Goal: Task Accomplishment & Management: Manage account settings

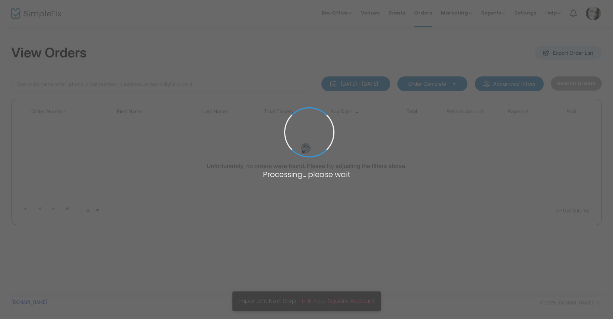
type input "[PERSON_NAME]"
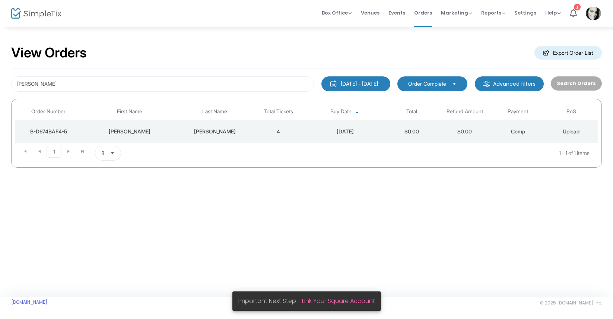
click at [154, 131] on div "[PERSON_NAME]" at bounding box center [130, 131] width 92 height 7
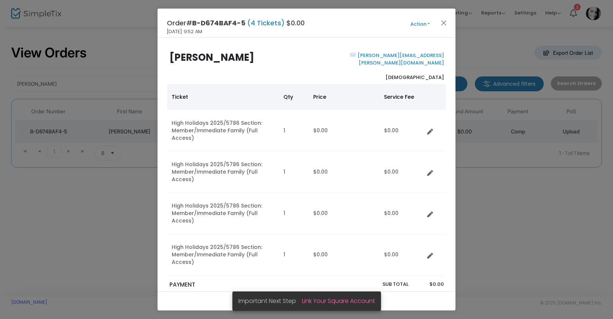
click at [425, 28] on button "Action" at bounding box center [419, 24] width 45 height 8
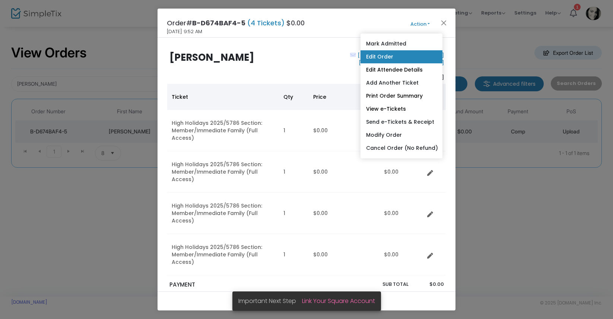
click at [386, 59] on link "Edit Order" at bounding box center [401, 56] width 82 height 13
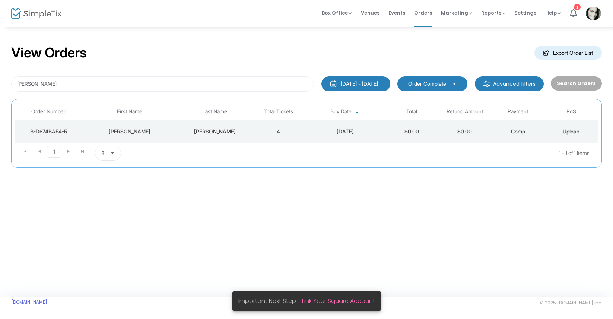
click at [298, 136] on td "4" at bounding box center [278, 131] width 53 height 22
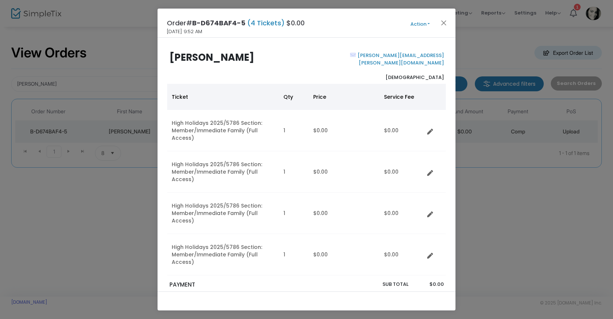
click at [420, 26] on button "Action" at bounding box center [419, 24] width 45 height 8
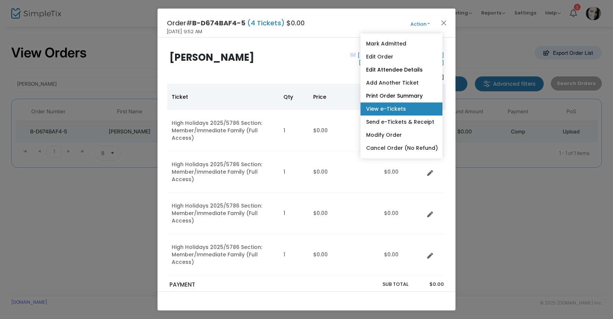
click at [396, 109] on link "View e-Tickets" at bounding box center [401, 108] width 82 height 13
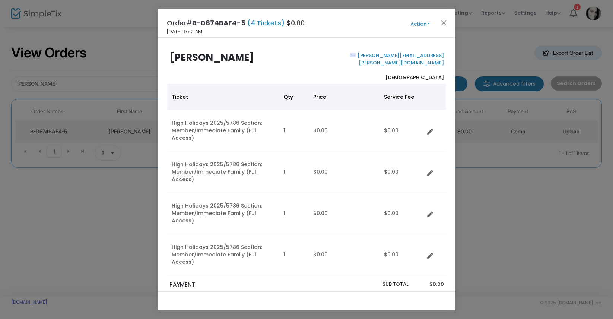
click at [425, 25] on button "Action" at bounding box center [419, 24] width 45 height 8
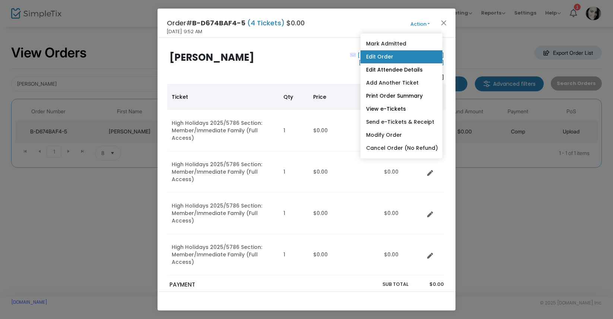
click at [373, 61] on link "Edit Order" at bounding box center [401, 56] width 82 height 13
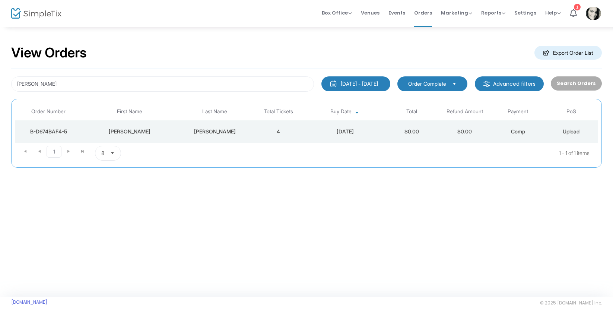
click at [351, 130] on div "[DATE]" at bounding box center [345, 131] width 76 height 7
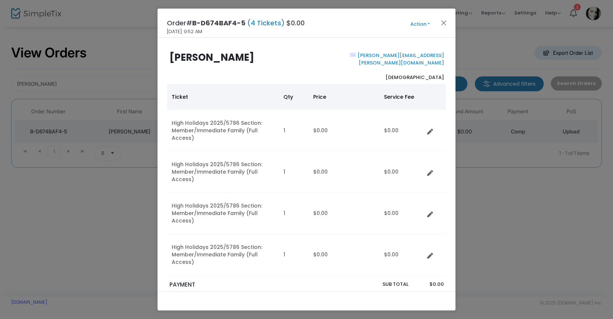
click at [423, 26] on button "Action" at bounding box center [419, 24] width 45 height 8
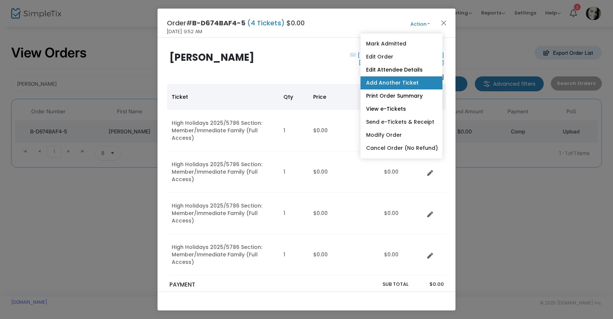
click at [398, 79] on link "Add Another Ticket" at bounding box center [401, 82] width 82 height 13
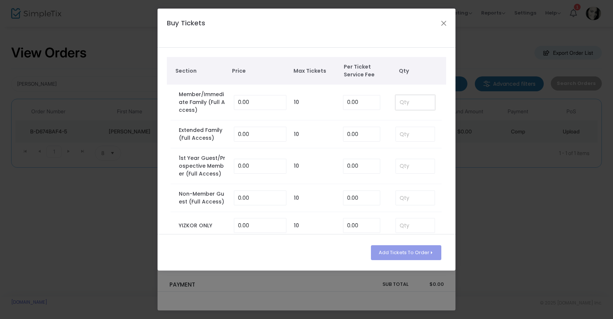
click at [412, 100] on input at bounding box center [415, 102] width 39 height 14
type input "1"
click at [406, 251] on button "Add Tickets To Order" at bounding box center [406, 252] width 70 height 15
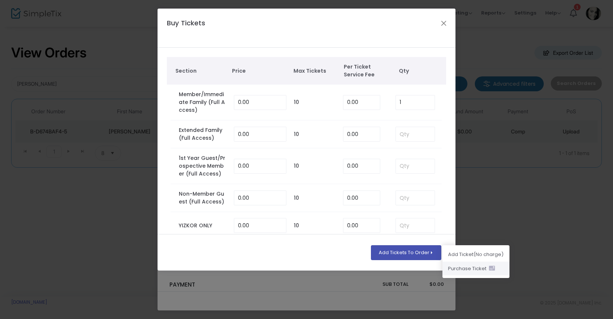
click at [454, 266] on li "Purchase Ticket" at bounding box center [475, 268] width 67 height 14
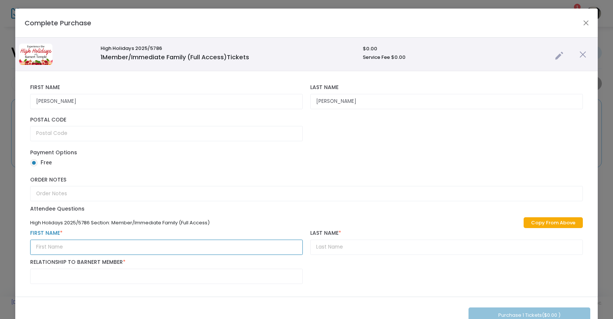
click at [191, 249] on input "text" at bounding box center [166, 246] width 272 height 15
type input "Eden"
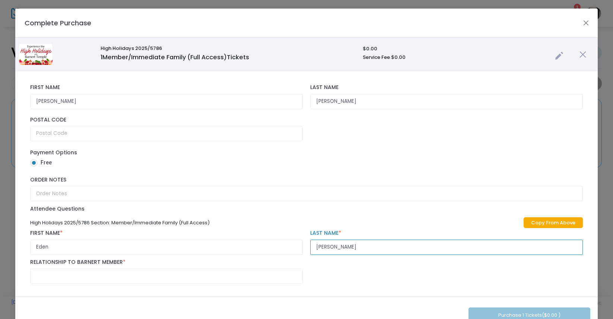
type input "[PERSON_NAME]"
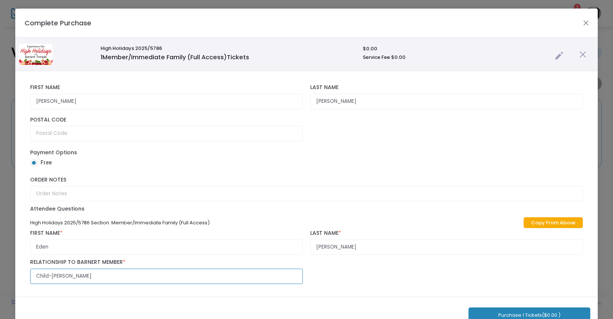
scroll to position [0, 0]
type input "Child-[PERSON_NAME]"
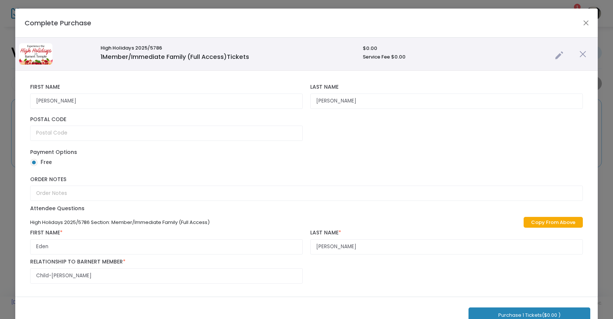
click at [480, 312] on button "Purchase 1 Tickets ($0.00 )" at bounding box center [529, 314] width 122 height 15
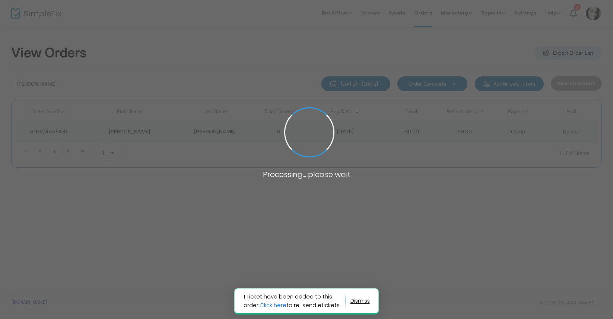
scroll to position [0, 0]
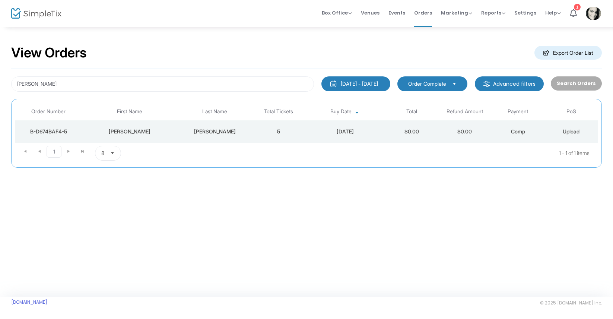
click at [345, 130] on div "[DATE]" at bounding box center [345, 131] width 76 height 7
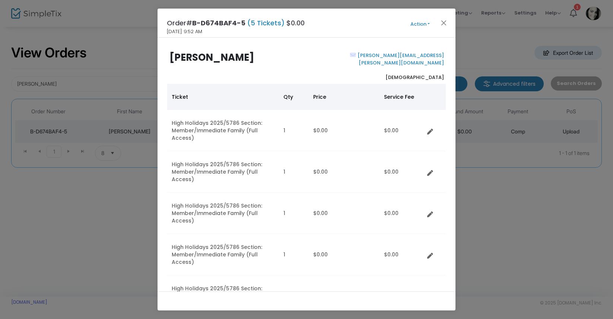
click at [416, 23] on button "Action" at bounding box center [419, 24] width 45 height 8
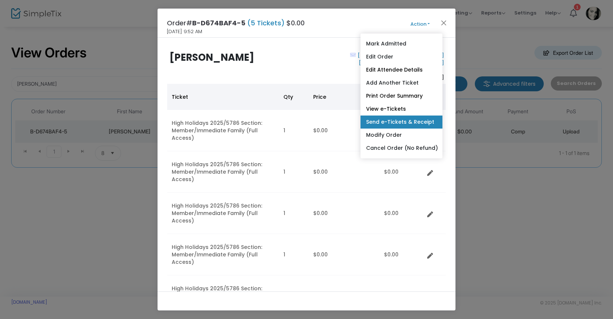
click at [386, 124] on link "Send e-Tickets & Receipt" at bounding box center [401, 121] width 82 height 13
type input "[PERSON_NAME][EMAIL_ADDRESS][PERSON_NAME][DOMAIN_NAME]"
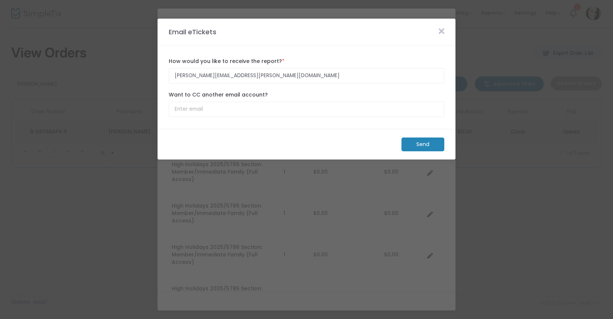
click at [414, 146] on m-button "Send" at bounding box center [422, 144] width 43 height 14
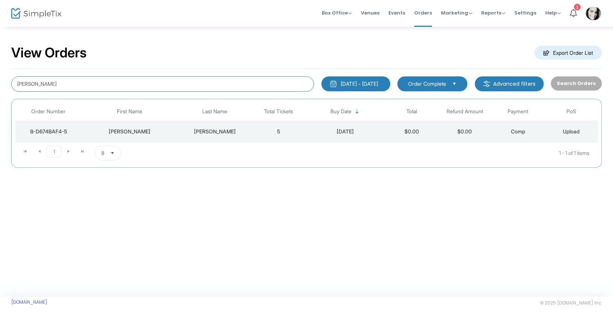
click at [99, 80] on input "[PERSON_NAME]" at bounding box center [162, 83] width 303 height 15
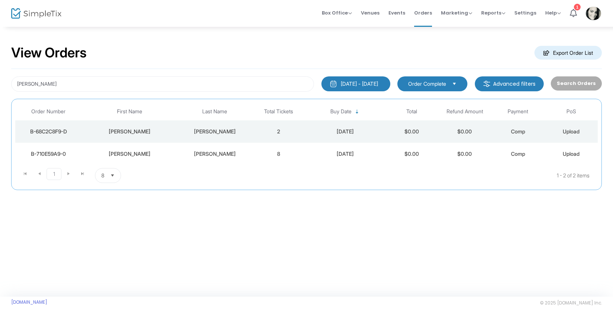
click at [129, 135] on td "[PERSON_NAME]" at bounding box center [130, 131] width 96 height 22
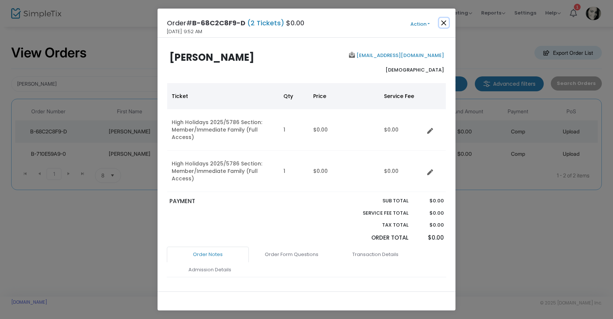
click at [444, 24] on button "Close" at bounding box center [444, 23] width 10 height 10
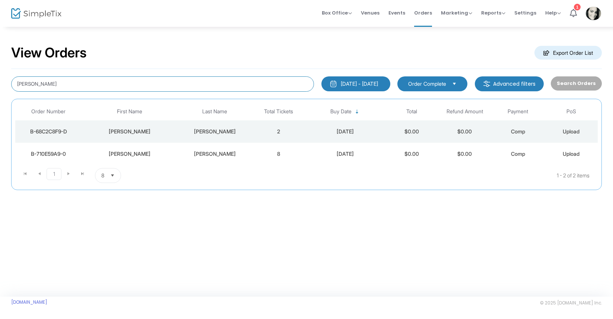
click at [67, 89] on input "[PERSON_NAME]" at bounding box center [162, 83] width 303 height 15
type input "solo"
